Goal: Task Accomplishment & Management: Manage account settings

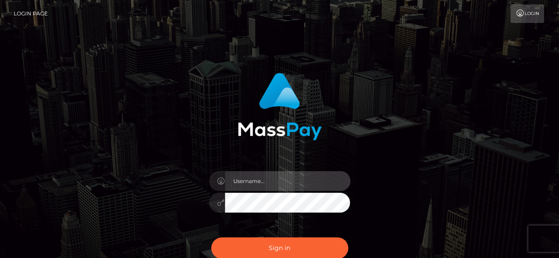
click at [289, 184] on input "text" at bounding box center [287, 181] width 125 height 20
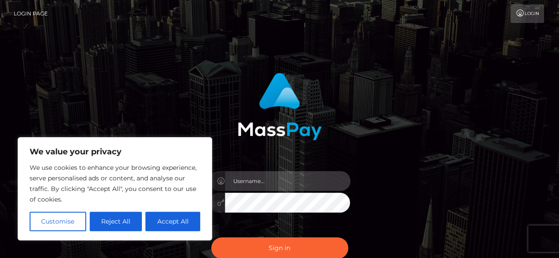
click at [289, 184] on input "text" at bounding box center [287, 181] width 125 height 20
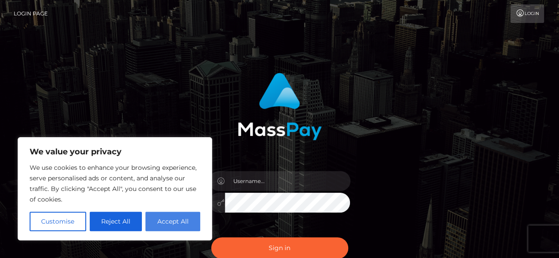
click at [173, 224] on button "Accept All" at bounding box center [172, 221] width 55 height 19
checkbox input "true"
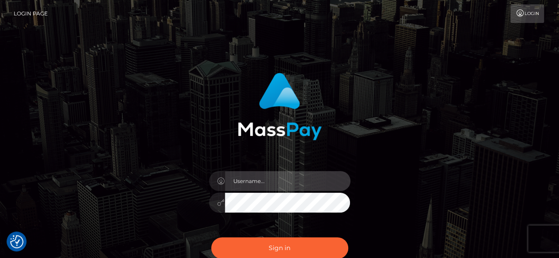
click at [258, 178] on input "text" at bounding box center [287, 181] width 125 height 20
type input "info@domin8trix.co.uk"
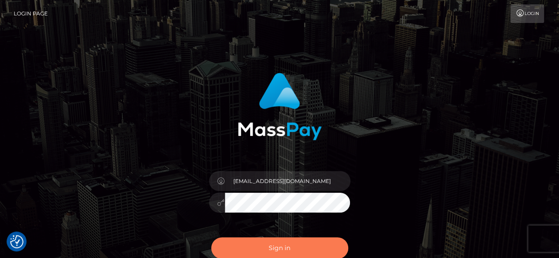
click at [283, 246] on button "Sign in" at bounding box center [279, 249] width 137 height 22
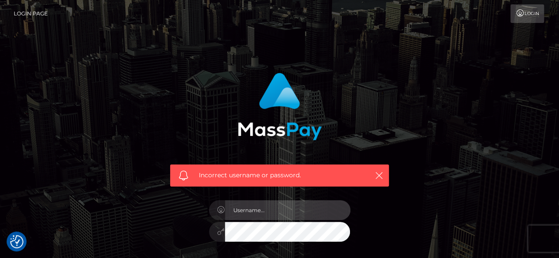
click at [276, 207] on input "text" at bounding box center [287, 211] width 125 height 20
type input "info@domin8trix.co.uk"
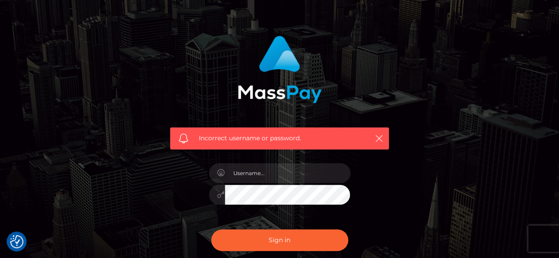
checkbox input "true"
